Goal: Navigation & Orientation: Understand site structure

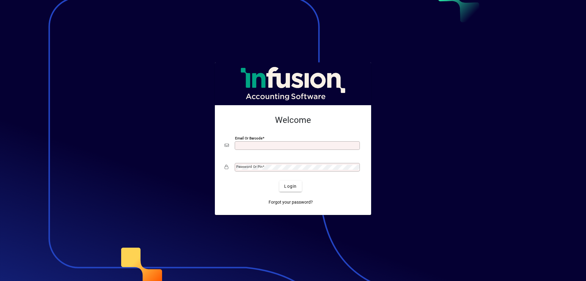
click at [254, 145] on input "Email or Barcode" at bounding box center [297, 145] width 123 height 5
type input "*"
click at [285, 145] on input "Email or Barcode" at bounding box center [297, 145] width 123 height 5
type input "**********"
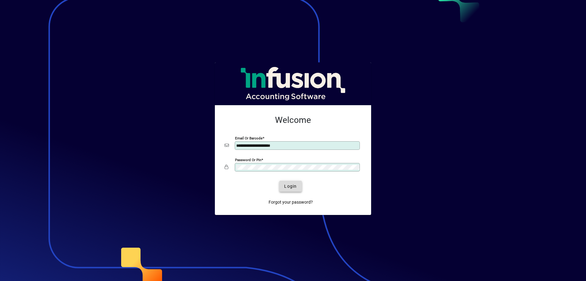
click at [292, 185] on span "Login" at bounding box center [290, 186] width 13 height 6
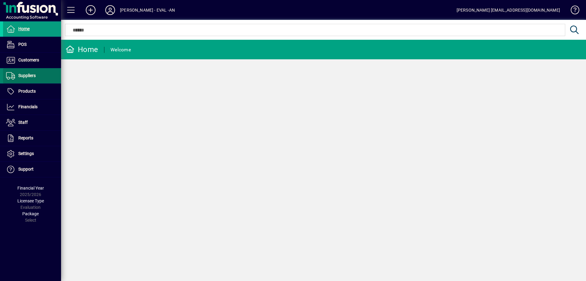
click at [31, 77] on span "Suppliers" at bounding box center [26, 75] width 17 height 5
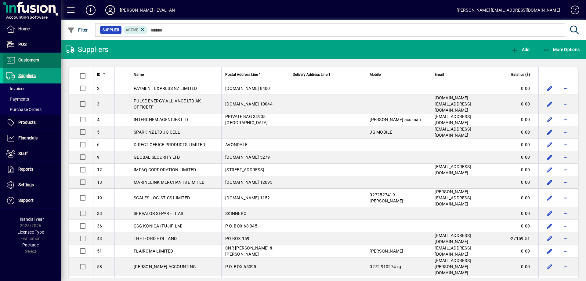
click at [38, 62] on span "Customers" at bounding box center [28, 59] width 21 height 5
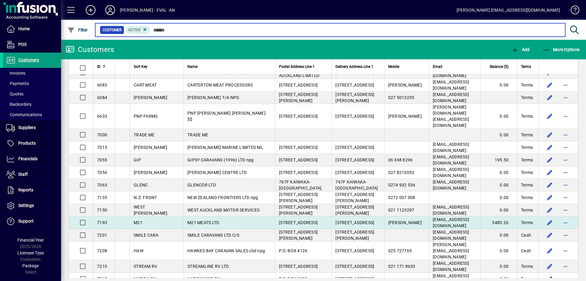
scroll to position [1081, 0]
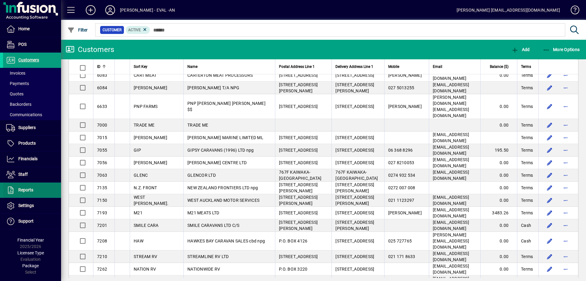
click at [38, 189] on span at bounding box center [32, 190] width 58 height 15
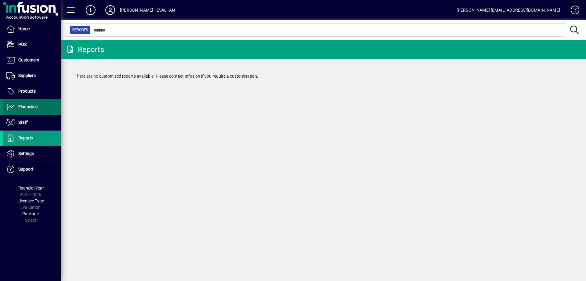
click at [45, 110] on span at bounding box center [32, 107] width 58 height 15
